Goal: Check status: Check status

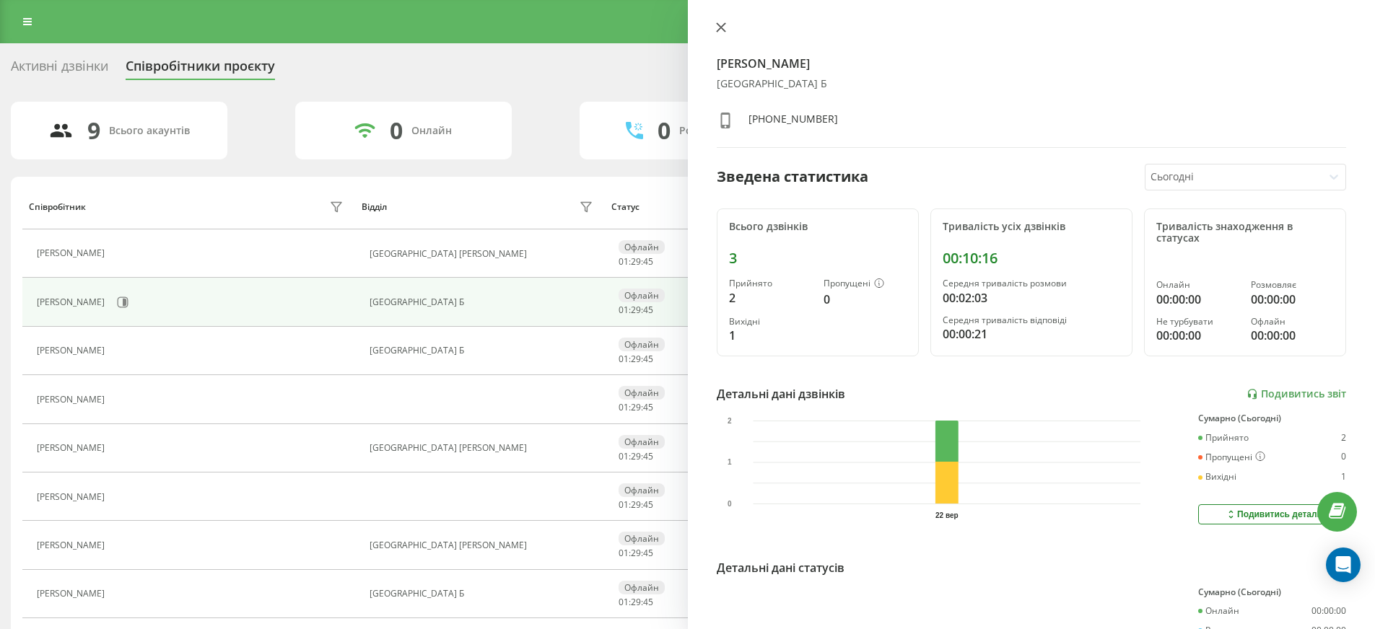
click at [718, 23] on icon at bounding box center [721, 27] width 10 height 10
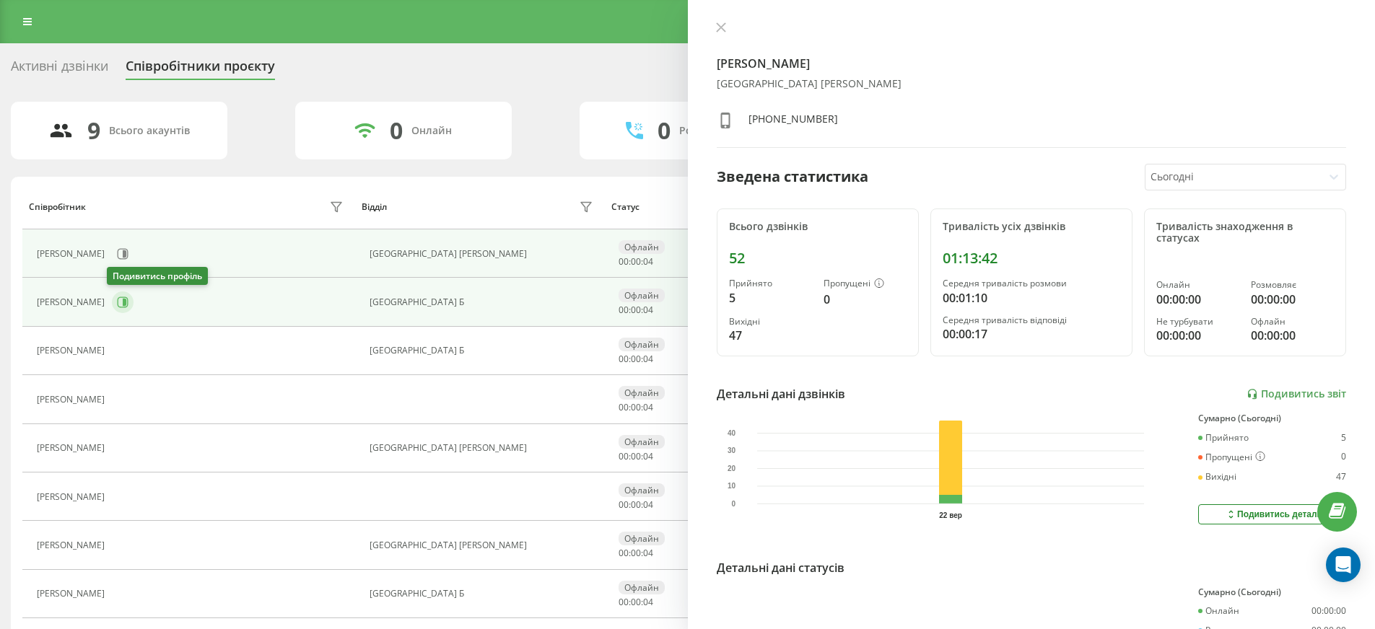
click at [122, 303] on icon at bounding box center [123, 303] width 12 height 12
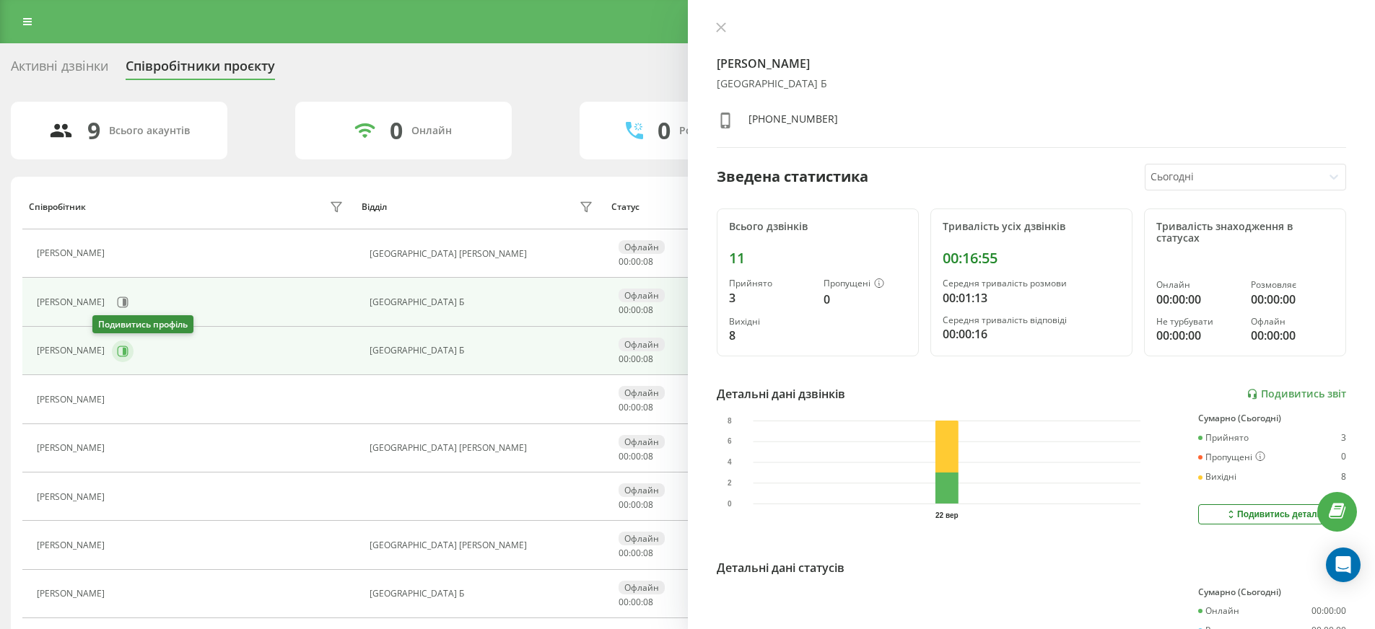
click at [123, 349] on icon at bounding box center [125, 350] width 4 height 7
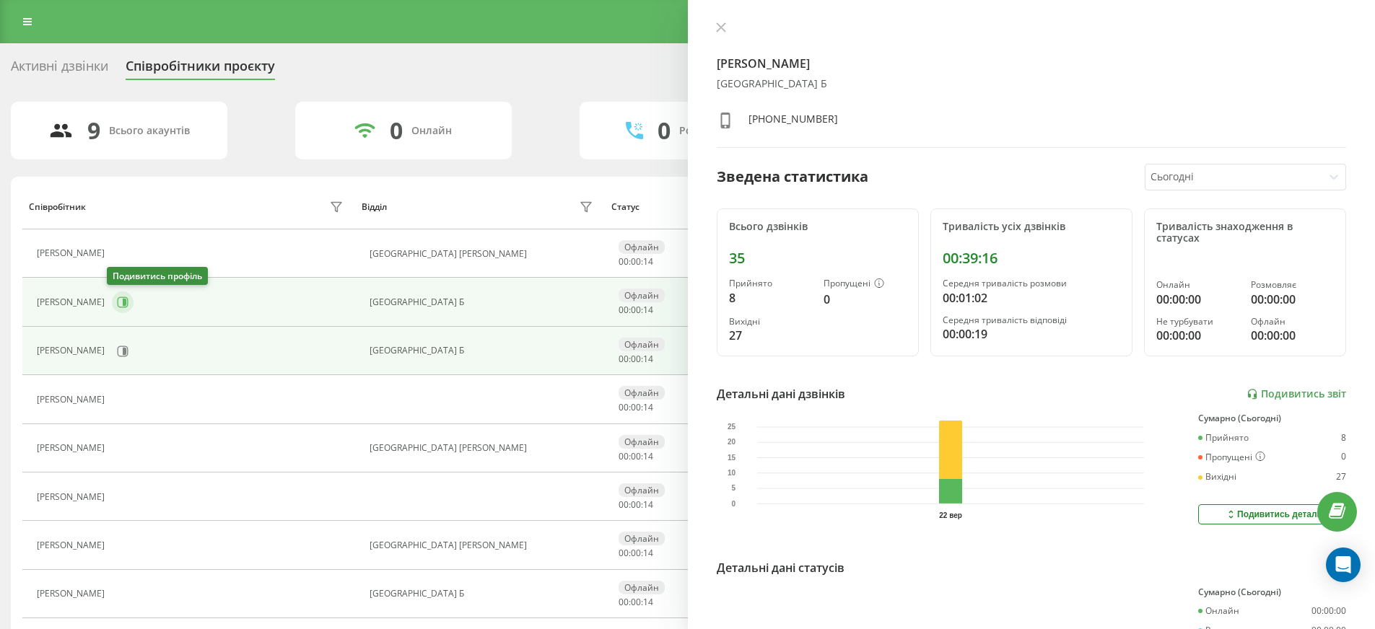
click at [118, 302] on icon at bounding box center [123, 302] width 11 height 11
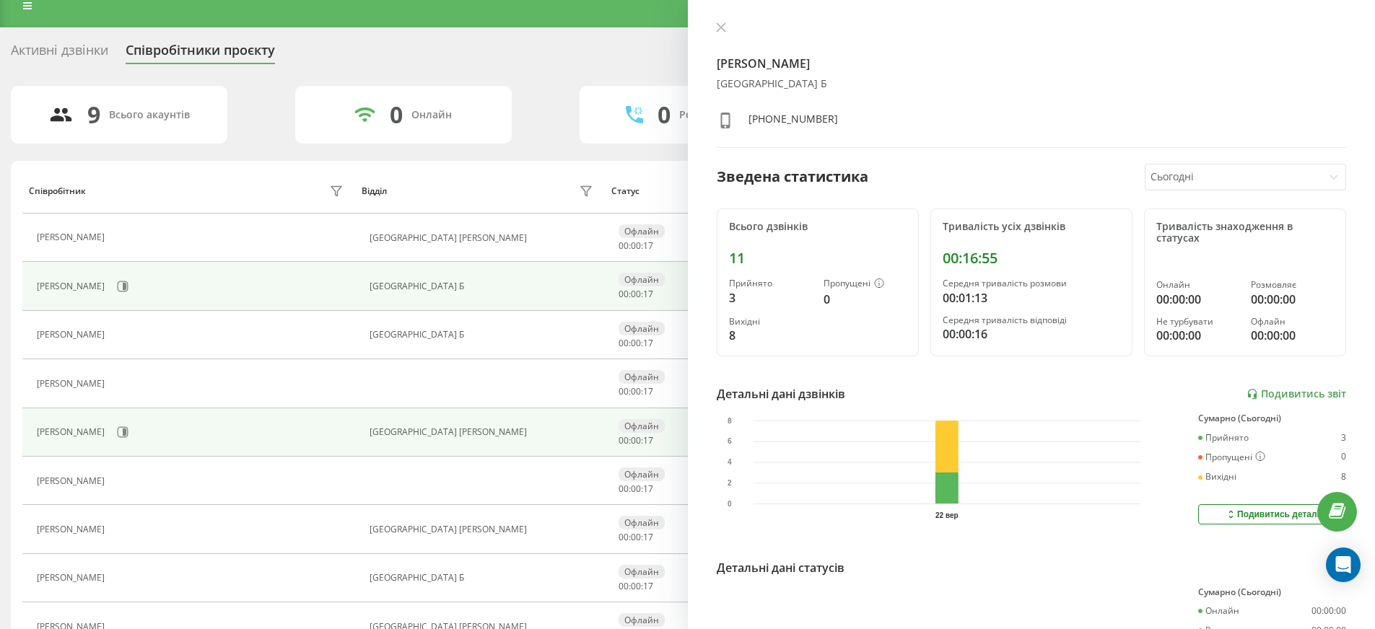
scroll to position [30, 0]
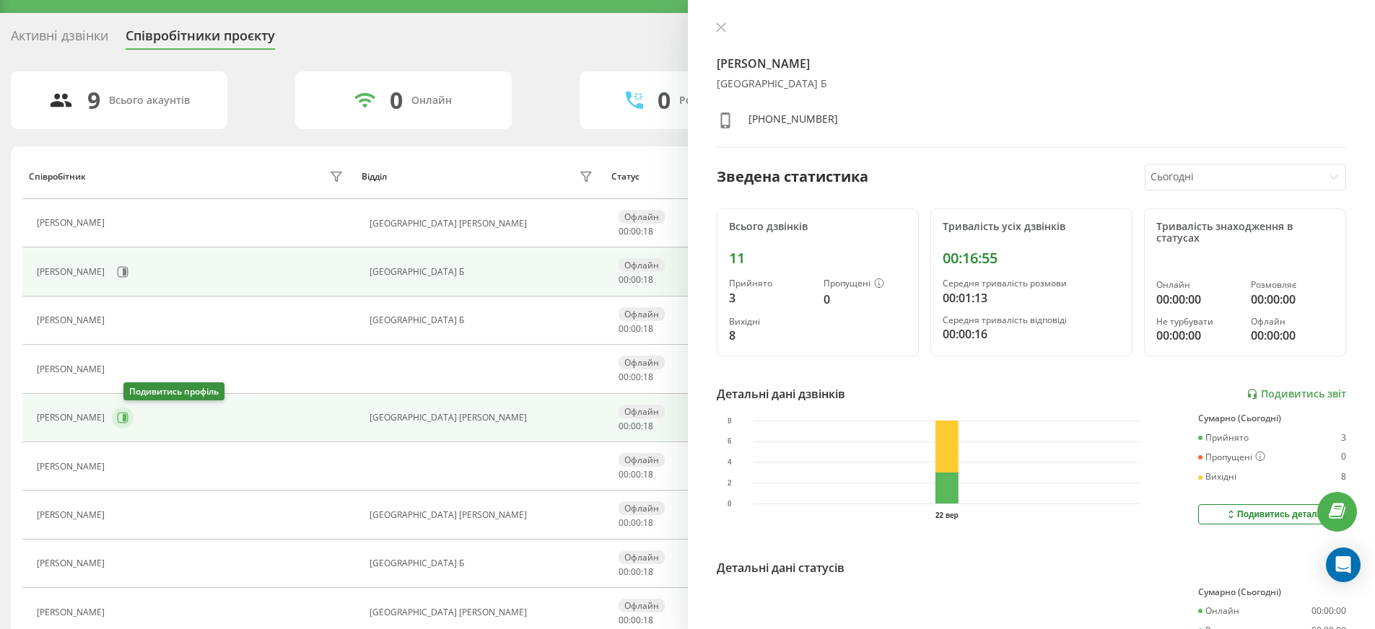
click at [128, 416] on icon at bounding box center [123, 418] width 12 height 12
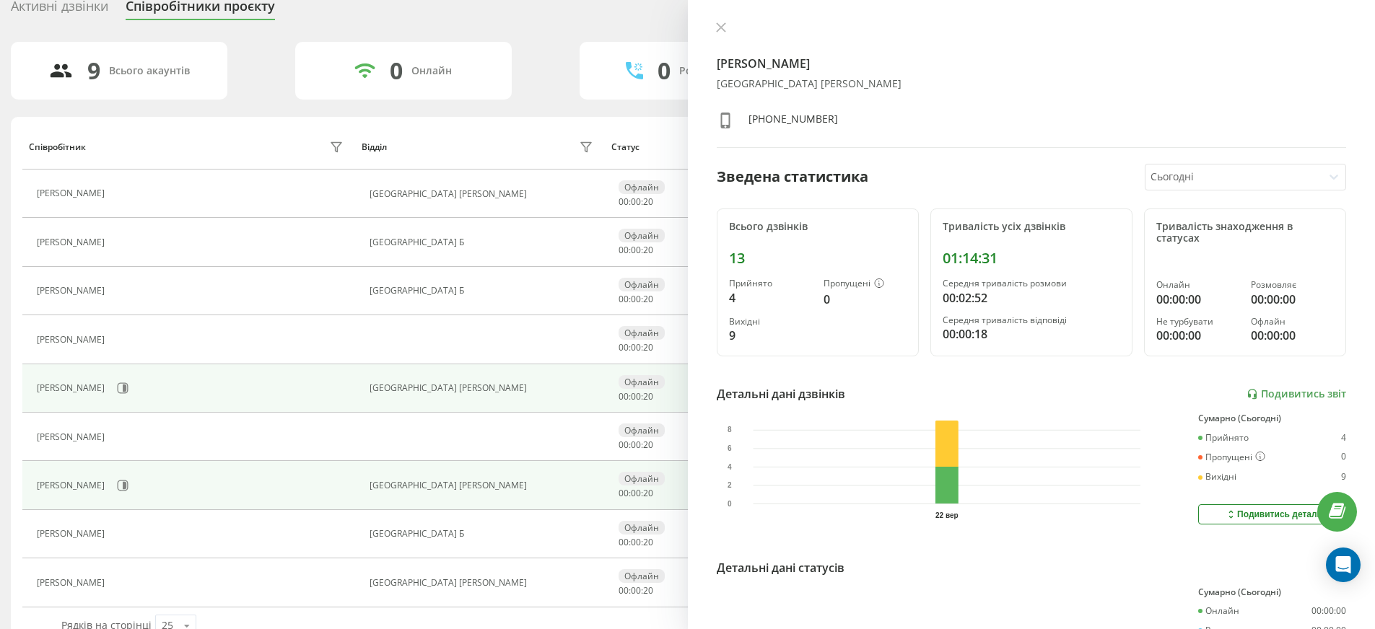
scroll to position [92, 0]
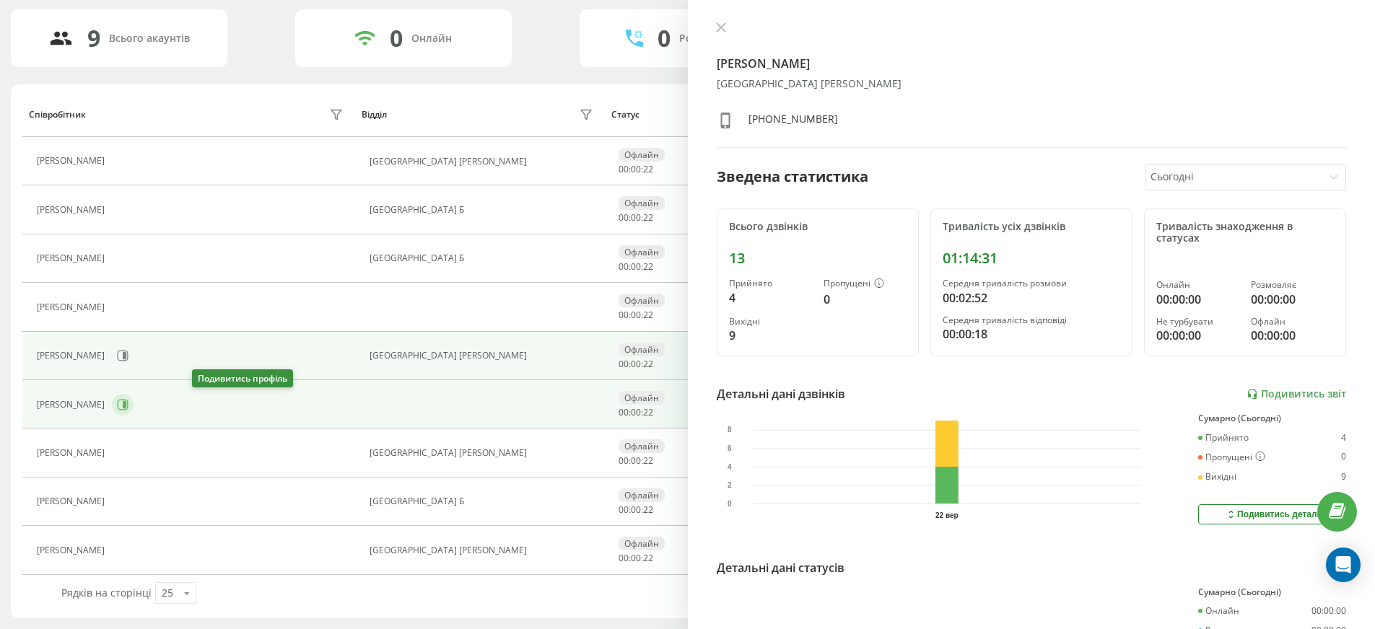
click at [128, 406] on icon at bounding box center [123, 404] width 11 height 11
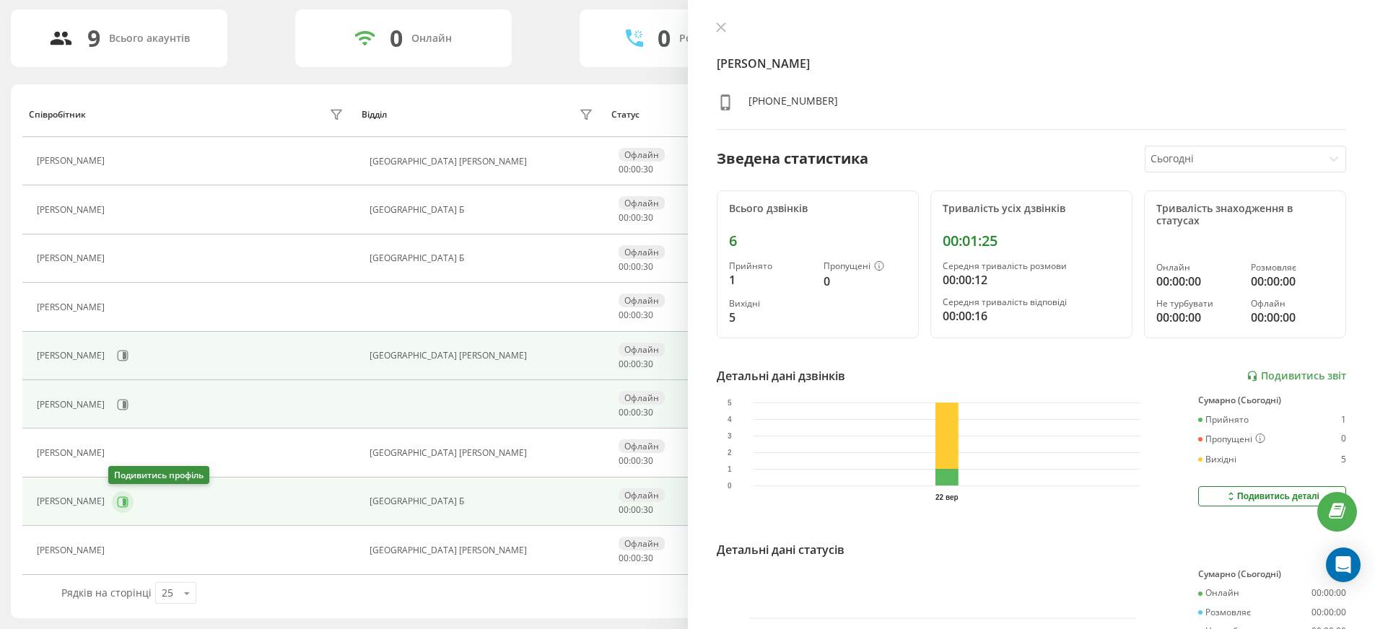
click at [124, 503] on icon at bounding box center [123, 501] width 11 height 11
